Goal: Information Seeking & Learning: Learn about a topic

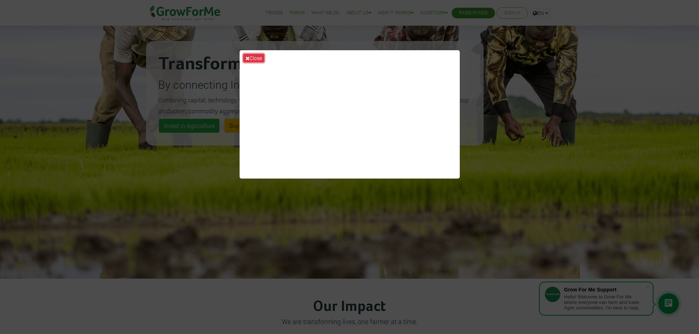
click at [247, 59] on icon at bounding box center [248, 58] width 4 height 5
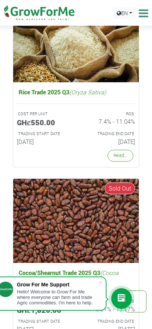
scroll to position [2959, 0]
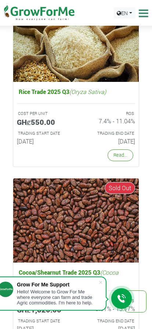
click at [15, 227] on img at bounding box center [76, 220] width 126 height 84
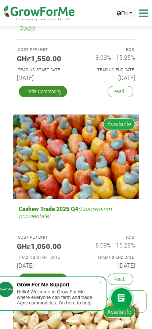
scroll to position [1928, 0]
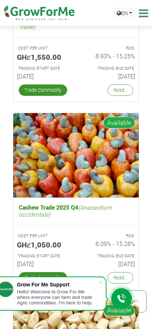
click at [45, 91] on link "Trade Commodity" at bounding box center [43, 89] width 48 height 11
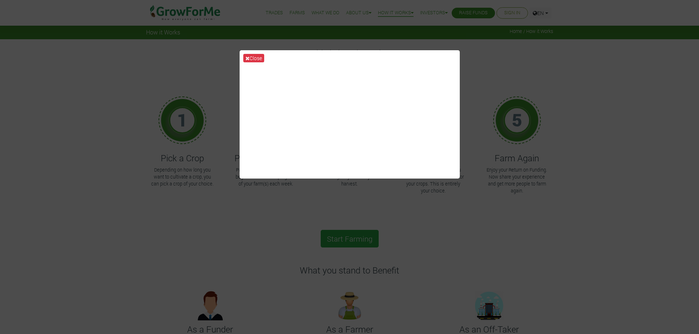
click at [258, 57] on button "Close" at bounding box center [253, 58] width 21 height 8
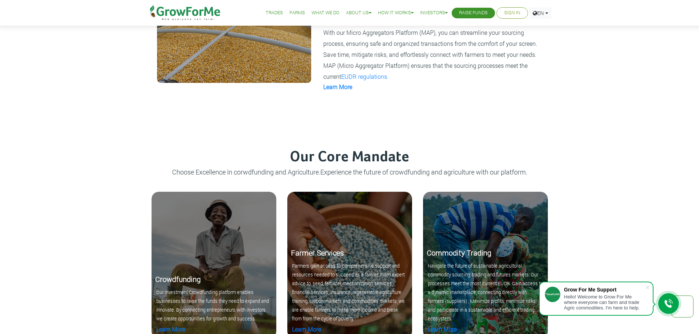
scroll to position [688, 0]
